Goal: Transaction & Acquisition: Purchase product/service

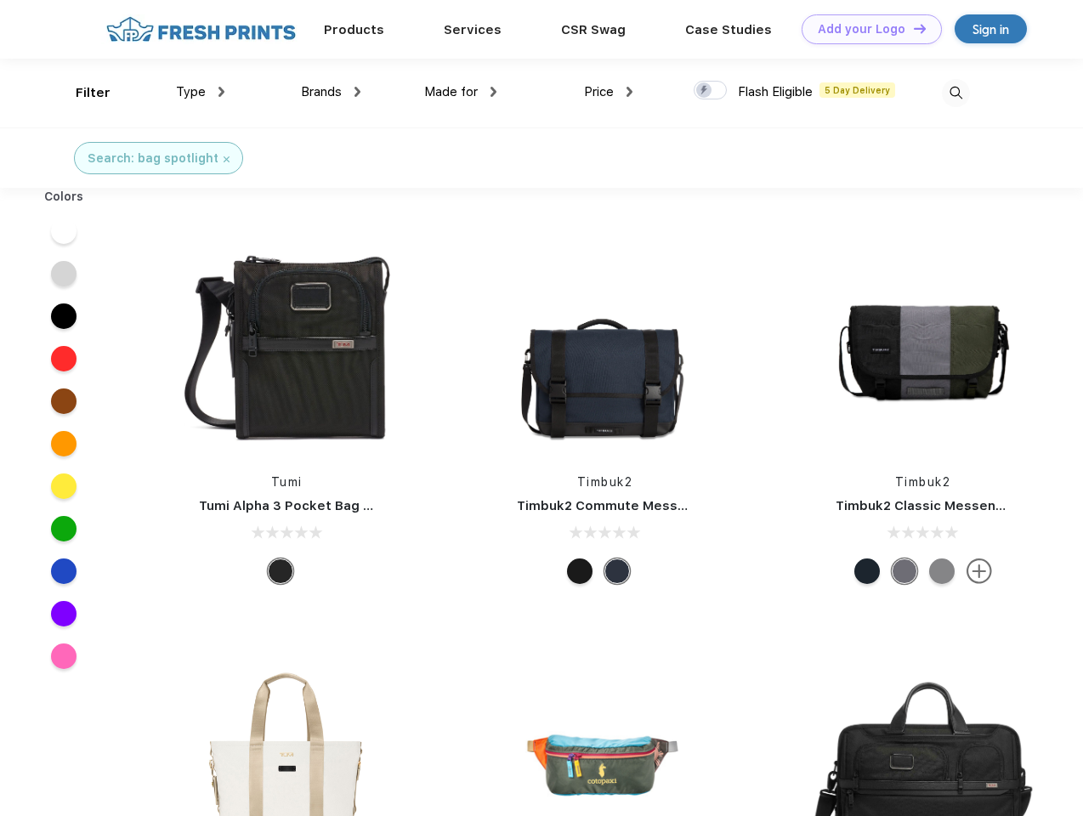
click at [865, 29] on link "Add your Logo Design Tool" at bounding box center [872, 29] width 140 height 30
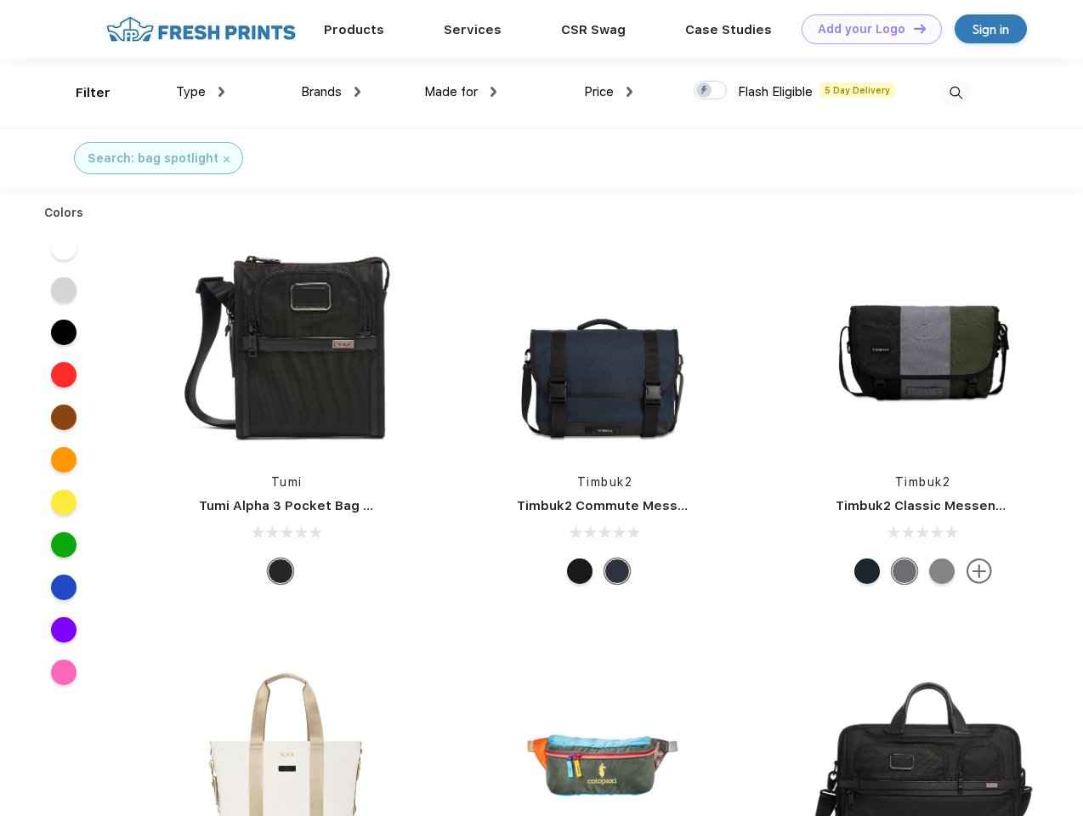
click at [0, 0] on div "Design Tool" at bounding box center [0, 0] width 0 height 0
click at [912, 28] on link "Add your Logo Design Tool" at bounding box center [872, 29] width 140 height 30
click at [82, 93] on div "Filter" at bounding box center [93, 93] width 35 height 20
click at [201, 92] on span "Type" at bounding box center [191, 91] width 30 height 15
click at [331, 92] on span "Brands" at bounding box center [321, 91] width 41 height 15
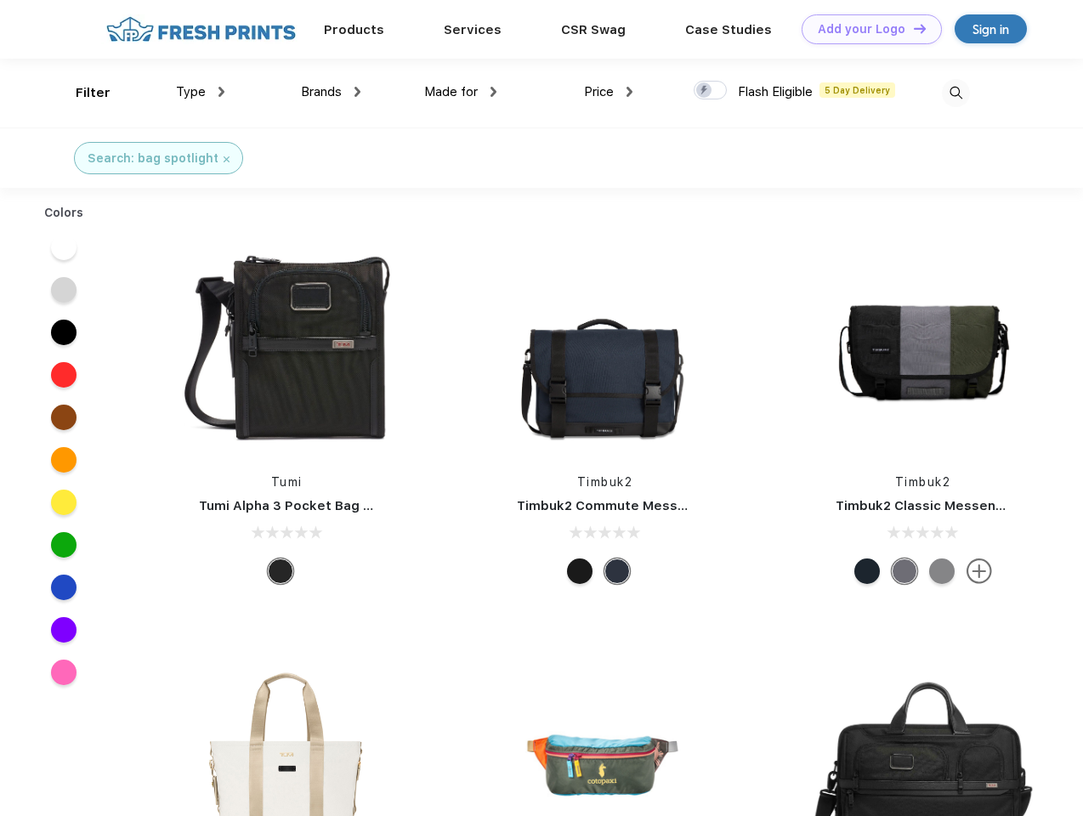
click at [461, 92] on span "Made for" at bounding box center [451, 91] width 54 height 15
click at [609, 92] on span "Price" at bounding box center [599, 91] width 30 height 15
click at [711, 91] on div at bounding box center [710, 90] width 33 height 19
click at [705, 91] on input "checkbox" at bounding box center [699, 85] width 11 height 11
click at [956, 93] on img at bounding box center [956, 93] width 28 height 28
